Goal: Task Accomplishment & Management: Manage account settings

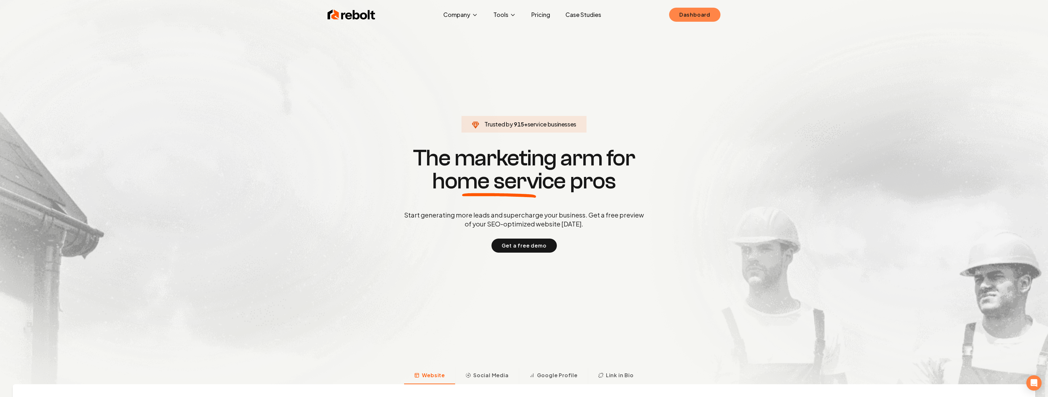
click at [714, 12] on link "Dashboard" at bounding box center [694, 15] width 51 height 14
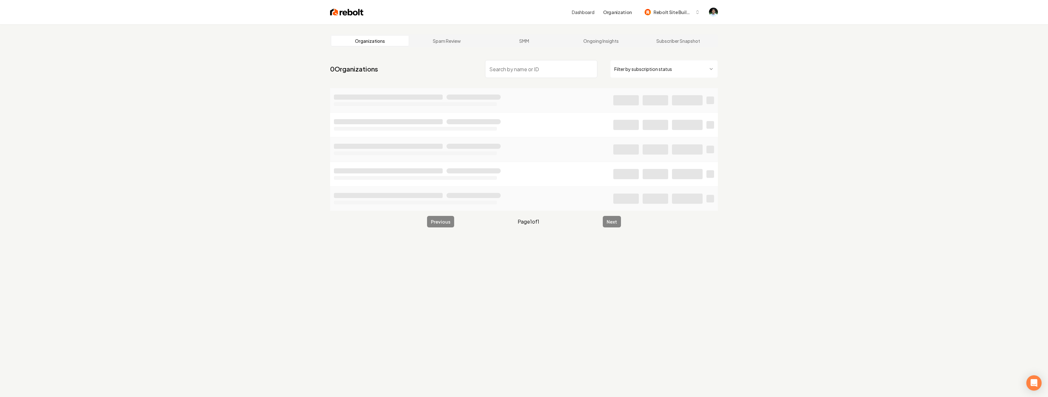
click at [525, 76] on input "search" at bounding box center [541, 69] width 112 height 18
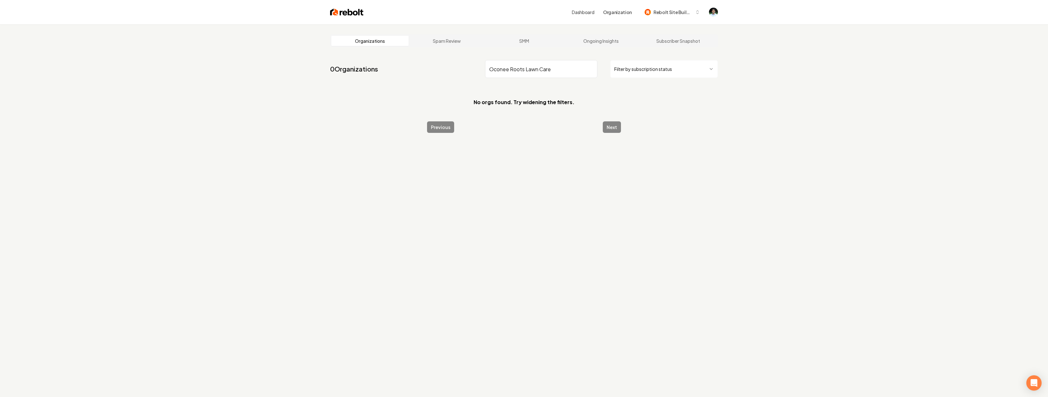
click at [539, 69] on input "Oconee Roots Lawn Care" at bounding box center [541, 69] width 112 height 18
click at [554, 69] on input "Oconee Roots Lawn Care" at bounding box center [541, 69] width 112 height 18
drag, startPoint x: 536, startPoint y: 70, endPoint x: 513, endPoint y: 71, distance: 23.3
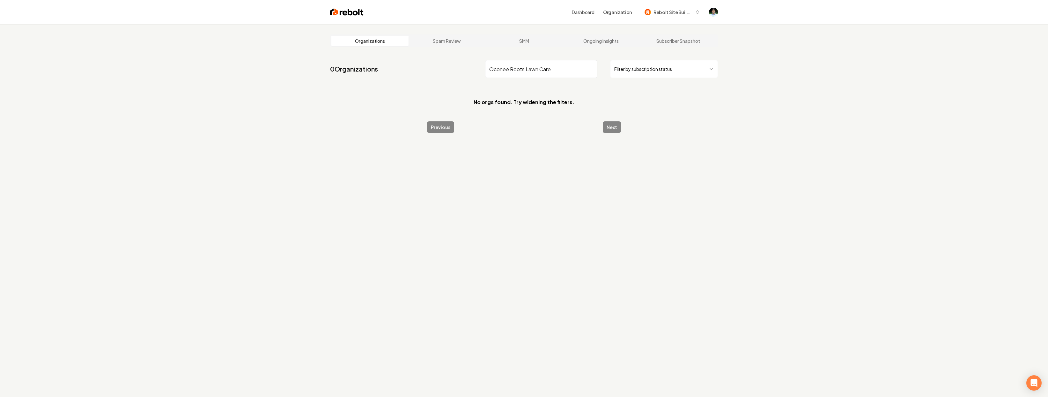
click at [513, 71] on input "Oconee Roots Lawn Care" at bounding box center [541, 69] width 112 height 18
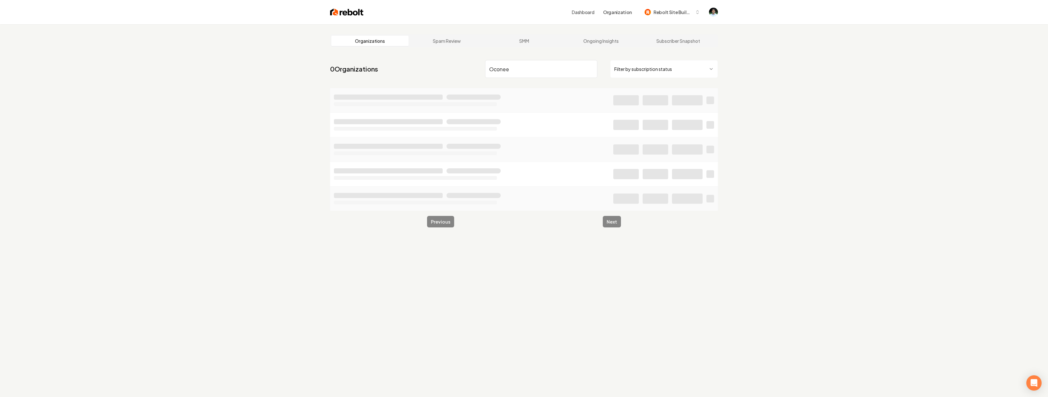
click at [491, 69] on input "Oconee" at bounding box center [541, 69] width 112 height 18
click at [523, 68] on input "Oconee" at bounding box center [541, 69] width 112 height 18
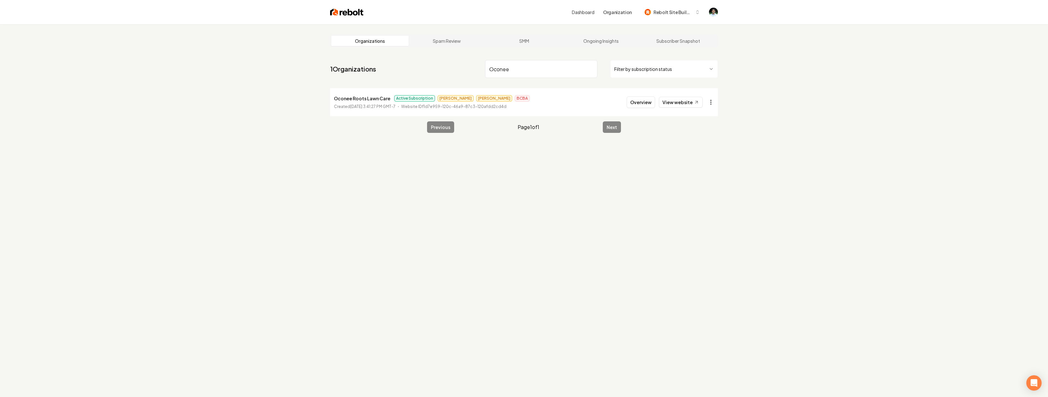
click at [713, 100] on html "Dashboard Organization Rebolt Site Builder Organizations Spam Review SMM Ongoin…" at bounding box center [524, 198] width 1048 height 397
click at [705, 167] on link "View in Stripe" at bounding box center [695, 167] width 41 height 10
click at [522, 70] on input "Oconee" at bounding box center [541, 69] width 112 height 18
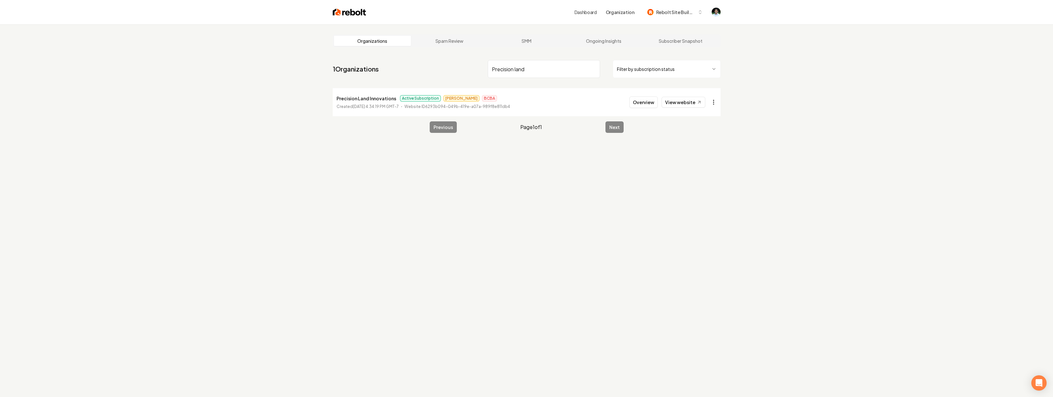
click at [707, 103] on html "Dashboard Organization Rebolt Site Builder Organizations Spam Review SMM Ongoin…" at bounding box center [526, 198] width 1053 height 397
click at [698, 167] on link "View in Stripe" at bounding box center [695, 167] width 41 height 10
click at [525, 107] on li "Precision Land Innovations Active Subscription [PERSON_NAME] BCBA Created [DATE…" at bounding box center [524, 102] width 388 height 28
click at [522, 74] on input "Precision land" at bounding box center [541, 69] width 112 height 18
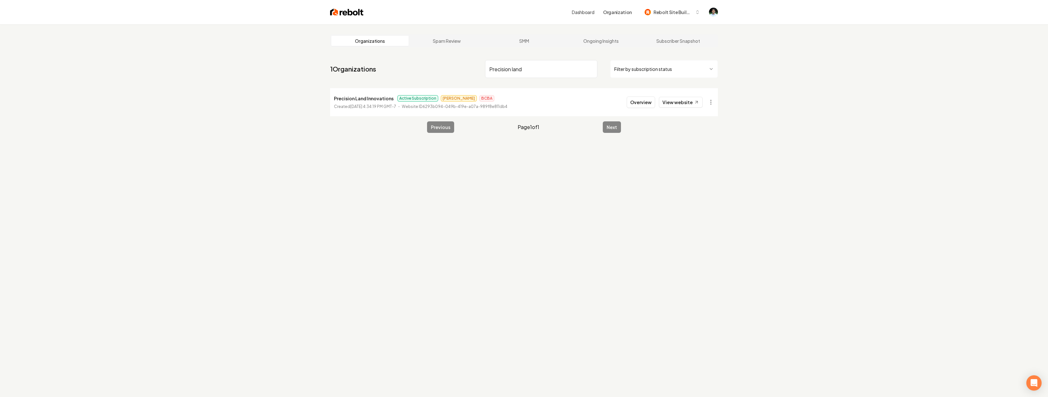
click at [522, 74] on input "Precision land" at bounding box center [541, 69] width 112 height 18
paste input "[PERSON_NAME] Transport"
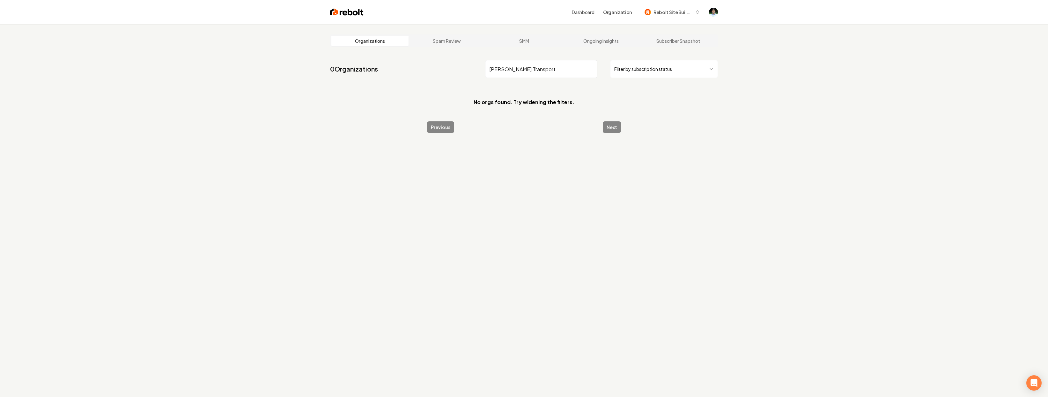
click at [555, 71] on input "[PERSON_NAME] Transport" at bounding box center [541, 69] width 112 height 18
click at [491, 68] on input "[PERSON_NAME] Transport" at bounding box center [541, 69] width 112 height 18
type input "[PERSON_NAME] Transport"
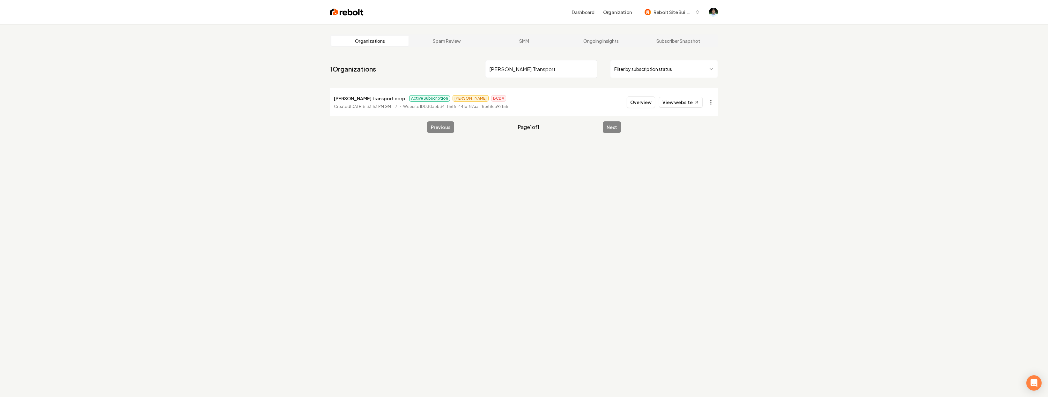
click at [710, 102] on html "Dashboard Organization Rebolt Site Builder Organizations Spam Review SMM Ongoin…" at bounding box center [524, 198] width 1048 height 397
click at [701, 167] on link "View in Stripe" at bounding box center [695, 167] width 41 height 10
